Goal: Task Accomplishment & Management: Manage account settings

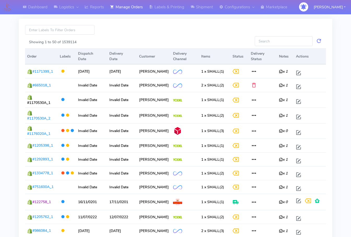
click at [125, 8] on link "Manage Orders" at bounding box center [126, 7] width 39 height 14
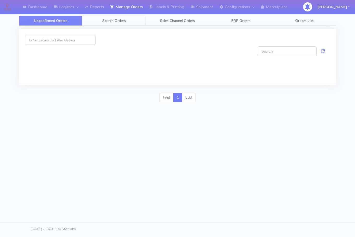
click at [123, 21] on span "Search Orders" at bounding box center [113, 20] width 23 height 5
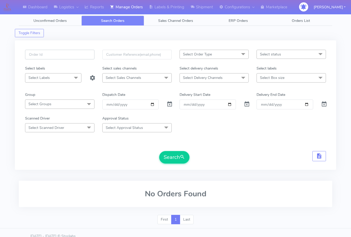
click at [65, 50] on input "text" at bounding box center [59, 55] width 69 height 10
paste input "1625227"
type input "1625227"
click at [169, 103] on span at bounding box center [169, 105] width 6 height 5
click at [172, 161] on button "Search" at bounding box center [174, 157] width 30 height 13
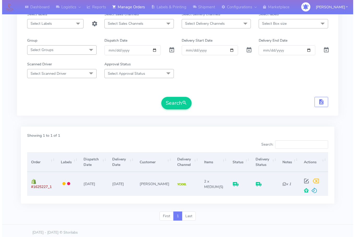
scroll to position [58, 0]
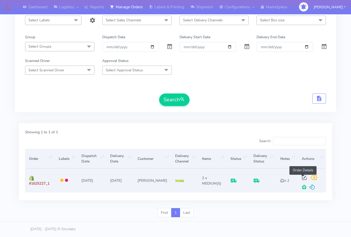
click at [301, 177] on span at bounding box center [303, 179] width 9 height 5
select select "5"
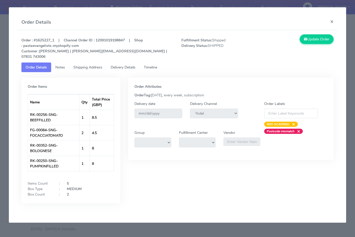
click at [84, 65] on link "Shipping Address" at bounding box center [87, 68] width 37 height 10
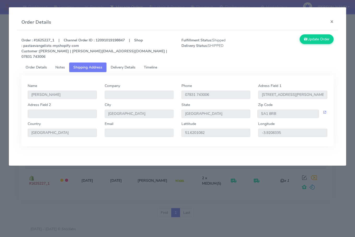
click at [124, 65] on span "Delivery Details" at bounding box center [123, 67] width 25 height 5
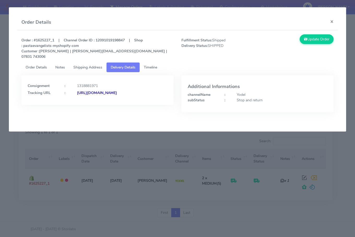
drag, startPoint x: 141, startPoint y: 101, endPoint x: 84, endPoint y: 107, distance: 57.9
click at [84, 107] on div "Consignment : 1318881971 Tracking URL : [URL][DOMAIN_NAME]" at bounding box center [97, 97] width 160 height 45
copy strong "JJD0002249960900722"
